Goal: Task Accomplishment & Management: Manage account settings

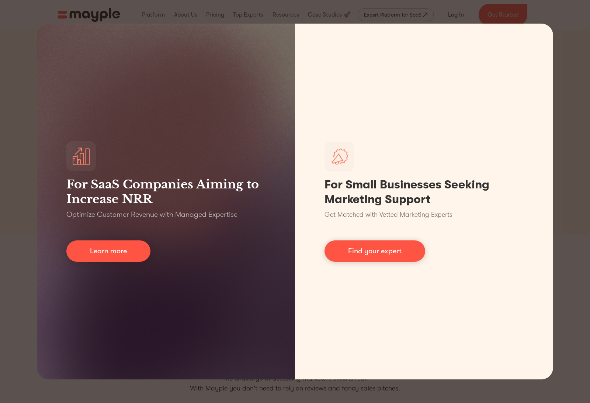
click at [575, 25] on div "For SaaS Companies Aiming to Increase NRR Optimize Customer Revenue with Manage…" at bounding box center [295, 201] width 590 height 403
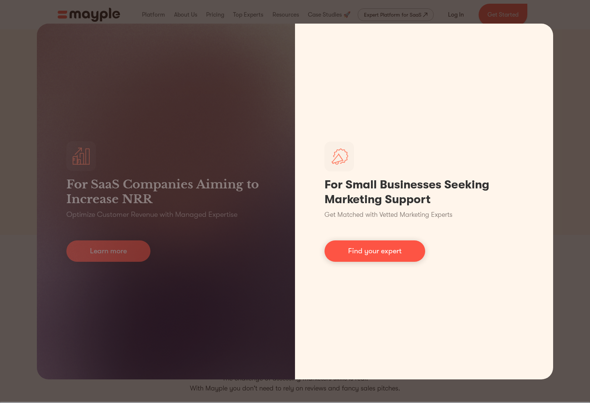
click at [384, 256] on link "Find your expert" at bounding box center [375, 250] width 101 height 21
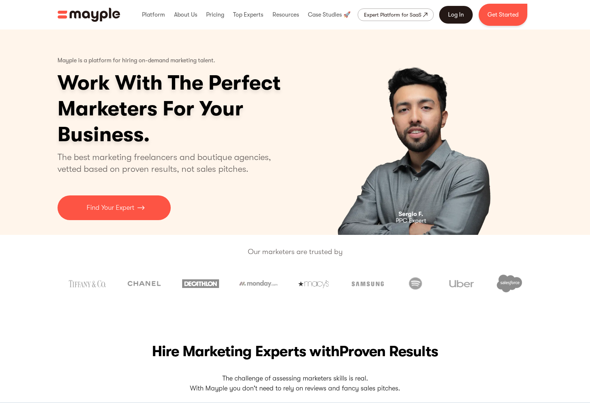
click at [458, 17] on link "Log In" at bounding box center [456, 15] width 34 height 18
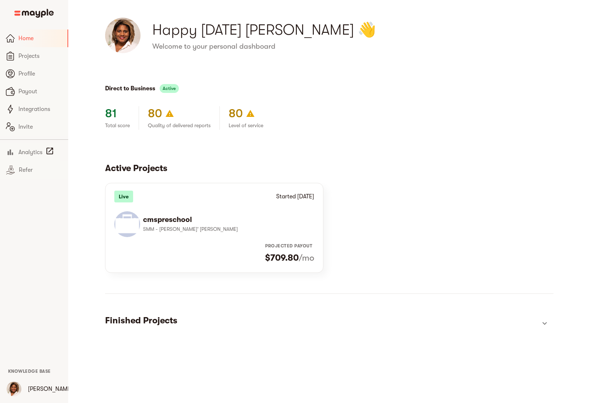
click at [190, 213] on li "cmspreschool SMM - [PERSON_NAME]' [PERSON_NAME]" at bounding box center [214, 224] width 200 height 32
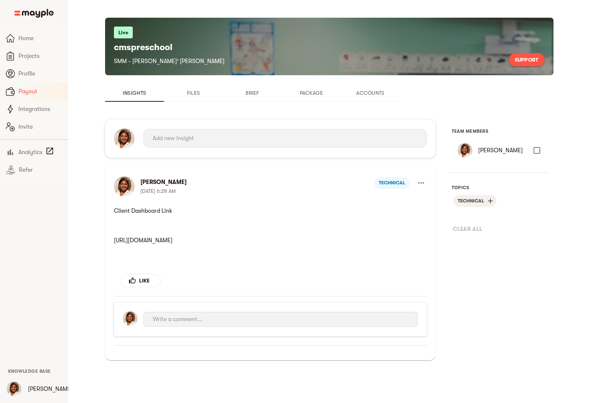
click at [37, 91] on span "Payout" at bounding box center [40, 91] width 44 height 9
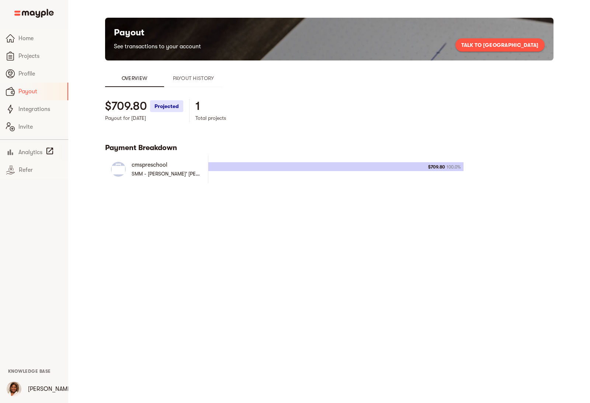
click at [225, 166] on div at bounding box center [336, 166] width 256 height 9
click at [174, 166] on p "cmspreschool" at bounding box center [167, 164] width 70 height 9
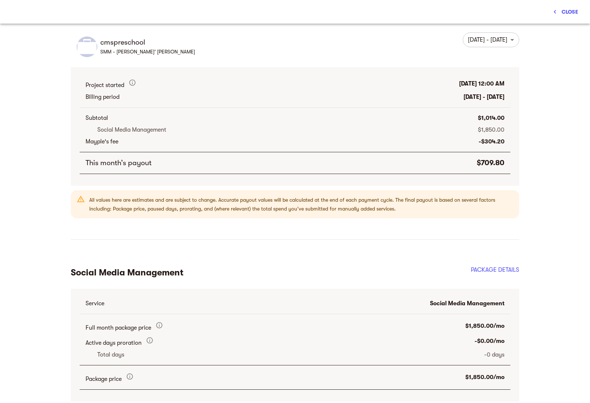
click at [485, 42] on body "Home Projects Profile Payout Integrations Invite Analytics Refer Knowledge Base…" at bounding box center [295, 206] width 590 height 412
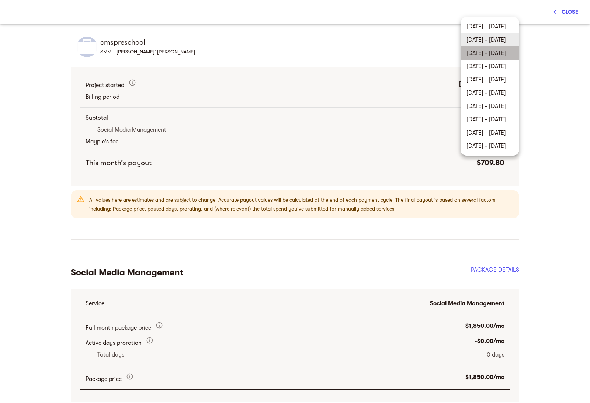
click at [495, 54] on li "[DATE] - [DATE]" at bounding box center [490, 52] width 59 height 13
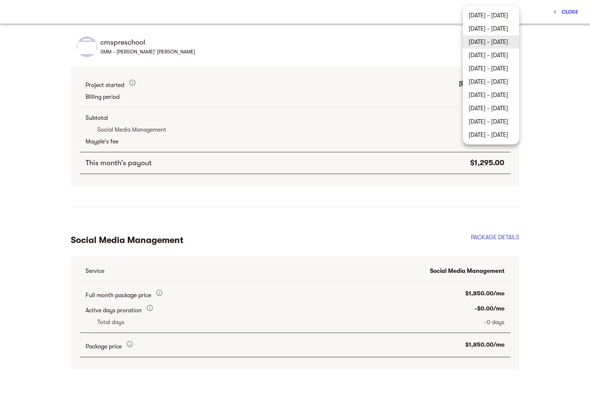
click at [495, 38] on body "Home Projects Profile Payout Integrations Invite Analytics Refer Knowledge Base…" at bounding box center [295, 206] width 590 height 412
click at [496, 30] on li "Aug 1 - 31, 2025" at bounding box center [491, 28] width 56 height 13
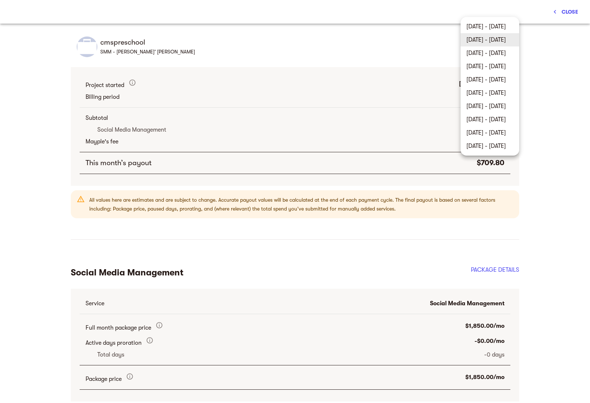
click at [499, 47] on body "Home Projects Profile Payout Integrations Invite Analytics Refer Knowledge Base…" at bounding box center [295, 206] width 590 height 412
click at [498, 55] on li "Jul 1 - 31, 2025" at bounding box center [490, 52] width 59 height 13
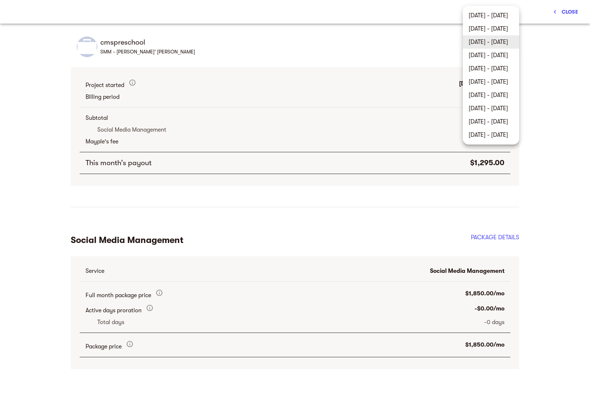
click at [496, 42] on body "Home Projects Profile Payout Integrations Invite Analytics Refer Knowledge Base…" at bounding box center [295, 206] width 590 height 412
click at [494, 30] on li "Aug 1 - 31, 2025" at bounding box center [491, 28] width 56 height 13
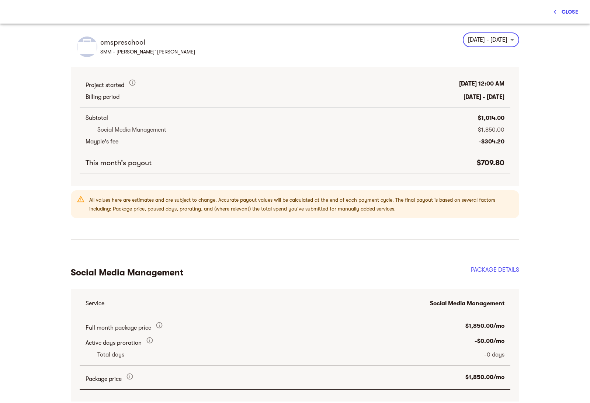
click at [501, 45] on body "Home Projects Profile Payout Integrations Invite Analytics Refer Knowledge Base…" at bounding box center [295, 206] width 590 height 412
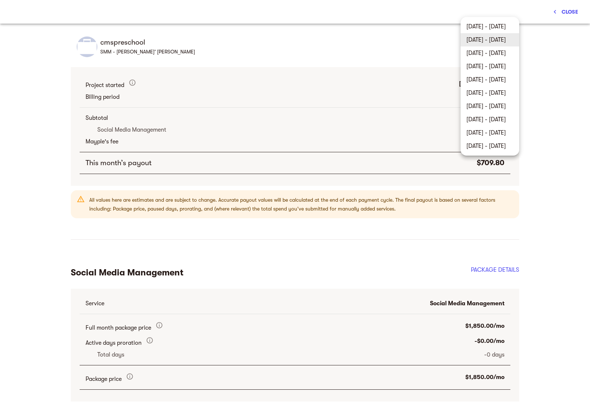
click at [495, 30] on li "Sep 1 - 30, 2025" at bounding box center [490, 26] width 59 height 13
type input "b8fd96cc1bf04755aa0ec0ef51491a23"
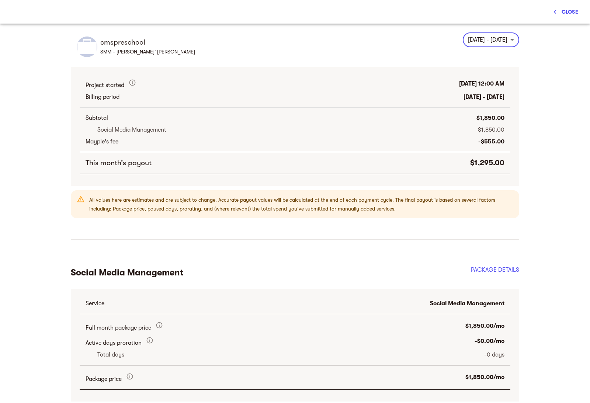
click at [569, 8] on span "Close" at bounding box center [565, 11] width 25 height 9
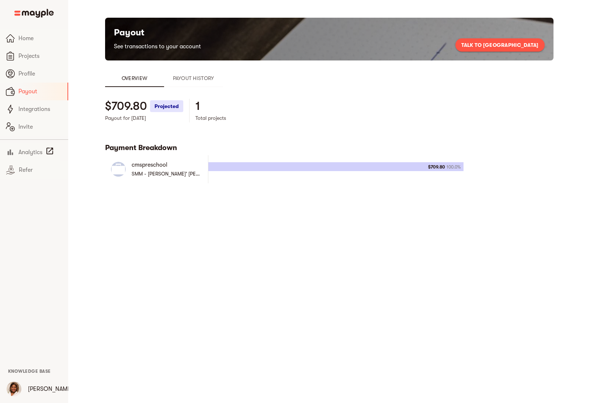
click at [529, 43] on span "Talk to us" at bounding box center [499, 45] width 77 height 9
click at [526, 50] on button "Talk to us" at bounding box center [500, 44] width 89 height 13
click at [518, 46] on span "Talk to us" at bounding box center [499, 45] width 77 height 9
